Goal: Information Seeking & Learning: Learn about a topic

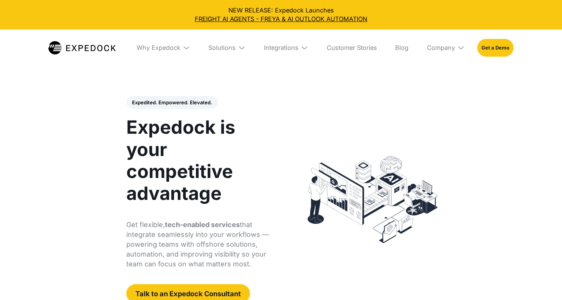
select select
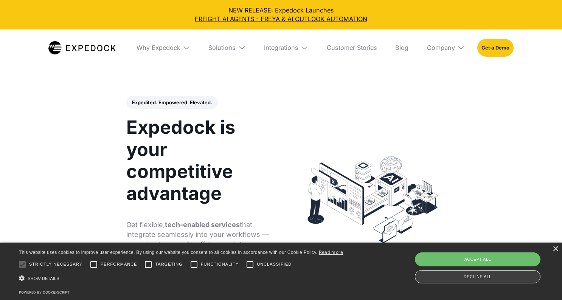
click at [486, 279] on div "Decline all" at bounding box center [478, 277] width 126 height 13
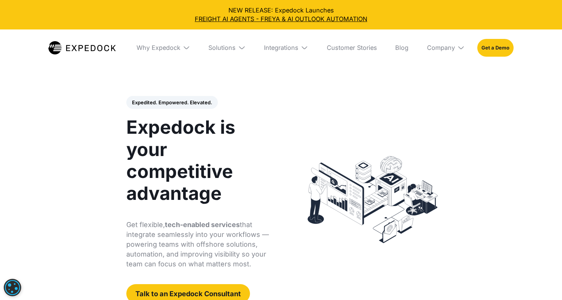
click at [440, 50] on div "Company" at bounding box center [441, 48] width 28 height 8
click at [438, 74] on link "About Us" at bounding box center [446, 76] width 50 height 20
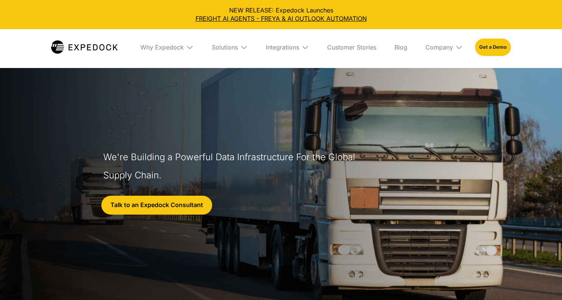
select select
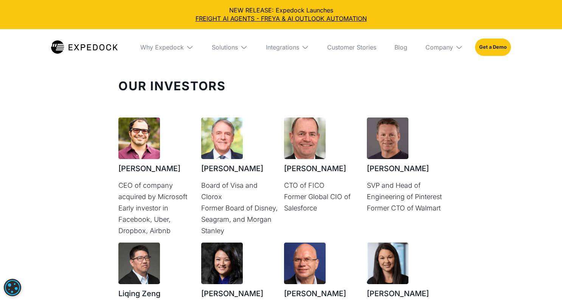
scroll to position [1976, 0]
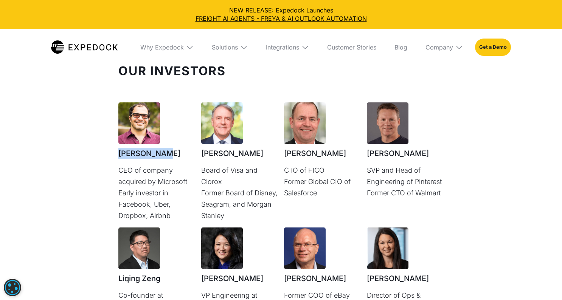
drag, startPoint x: 118, startPoint y: 120, endPoint x: 160, endPoint y: 117, distance: 42.1
click at [160, 117] on div "Our Investors [PERSON_NAME] CEO of company acquired by Microsoft Early investor…" at bounding box center [281, 227] width 356 height 352
copy h1 "[PERSON_NAME]"
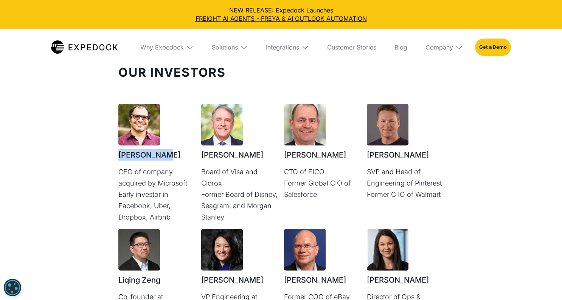
scroll to position [1973, 0]
